Goal: Information Seeking & Learning: Learn about a topic

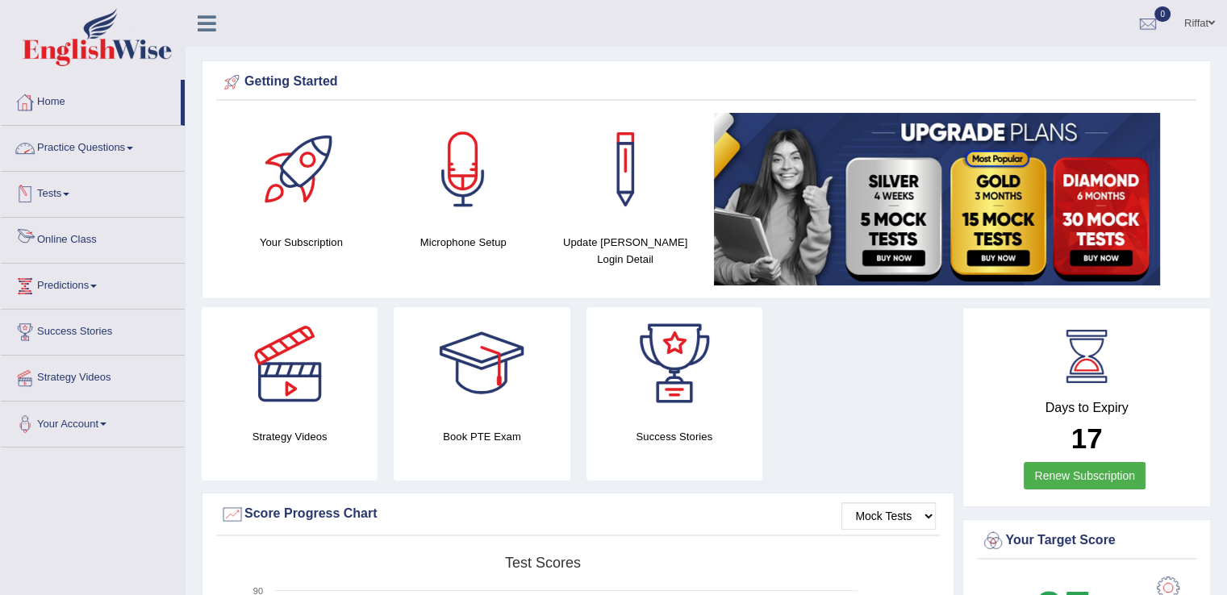
click at [97, 240] on link "Online Class" at bounding box center [93, 238] width 184 height 40
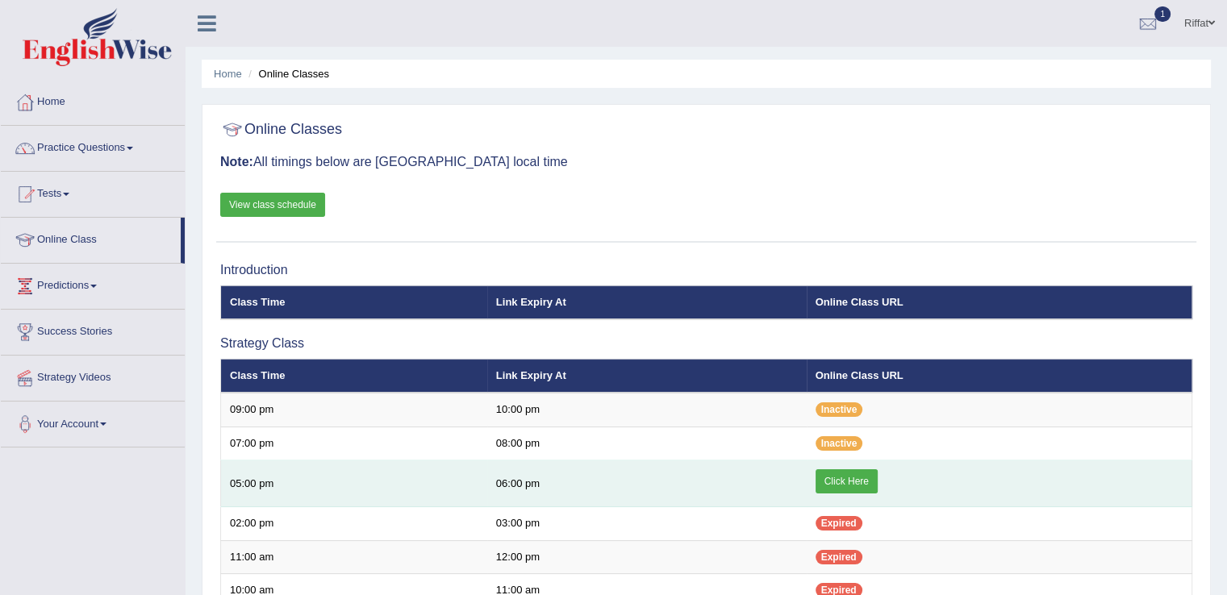
click at [859, 483] on link "Click Here" at bounding box center [846, 481] width 62 height 24
